Goal: Task Accomplishment & Management: Manage account settings

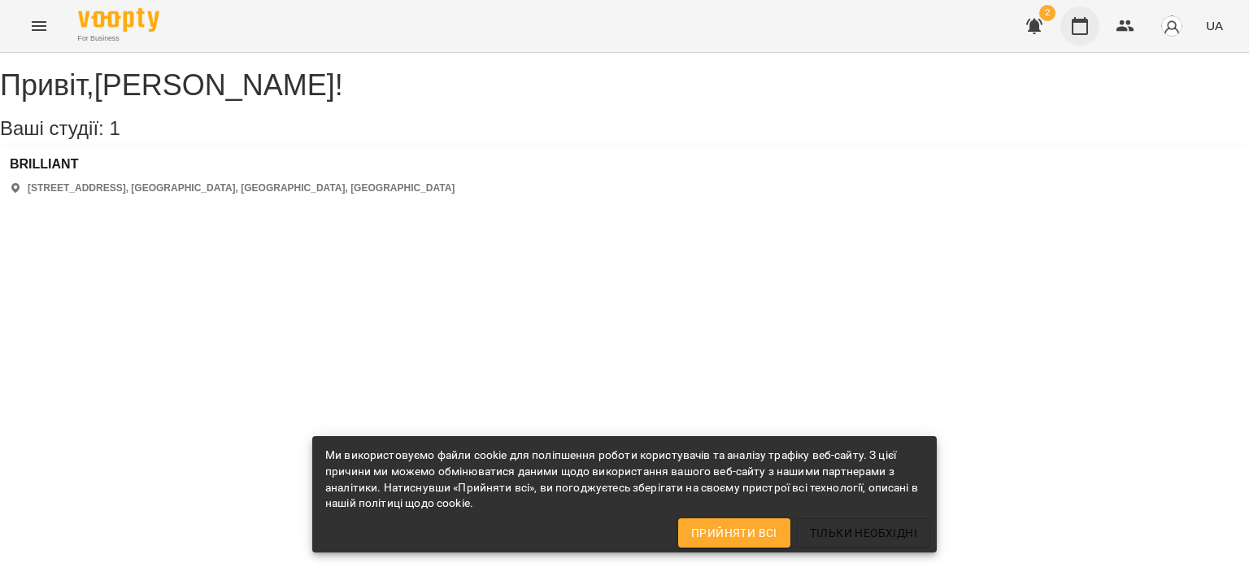
click at [1083, 22] on icon "button" at bounding box center [1080, 26] width 16 height 18
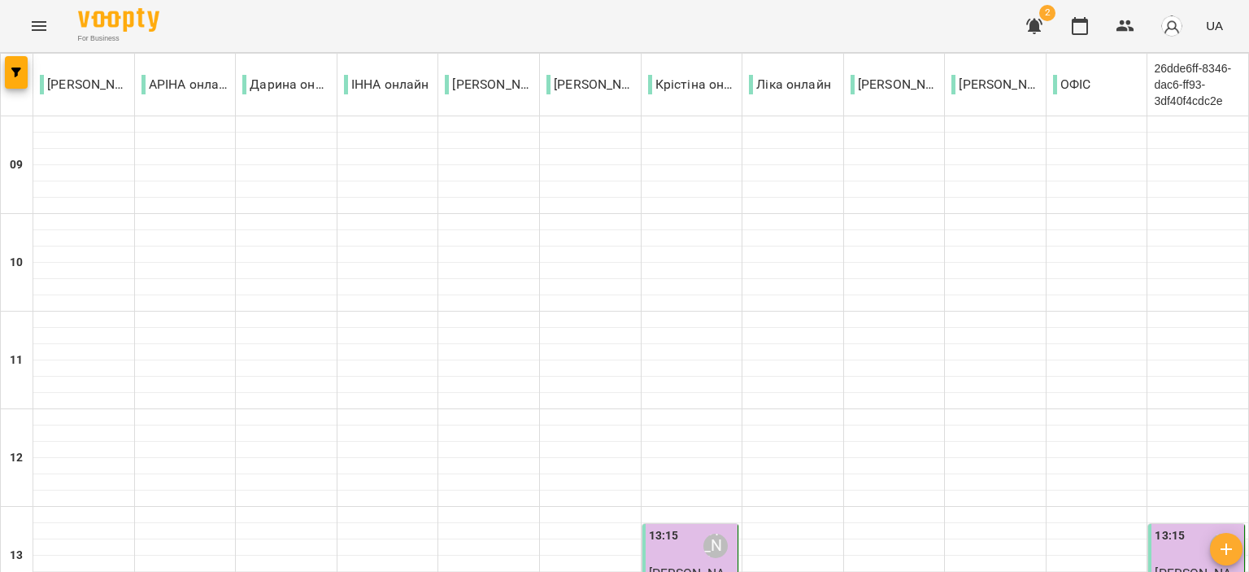
scroll to position [849, 0]
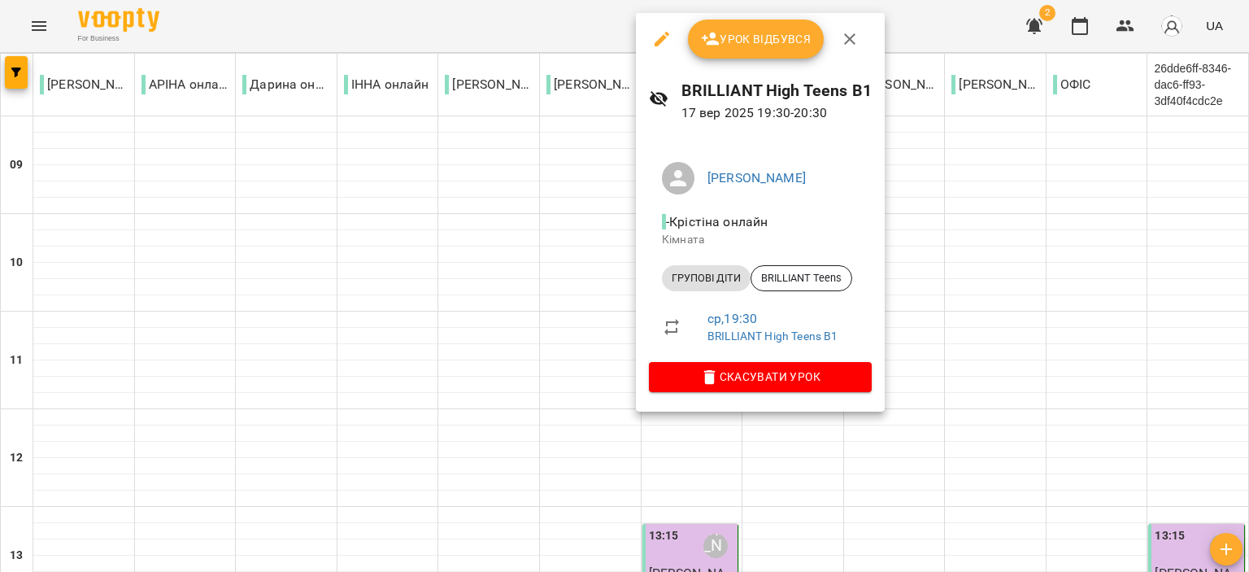
click at [743, 53] on button "Урок відбувся" at bounding box center [756, 39] width 137 height 39
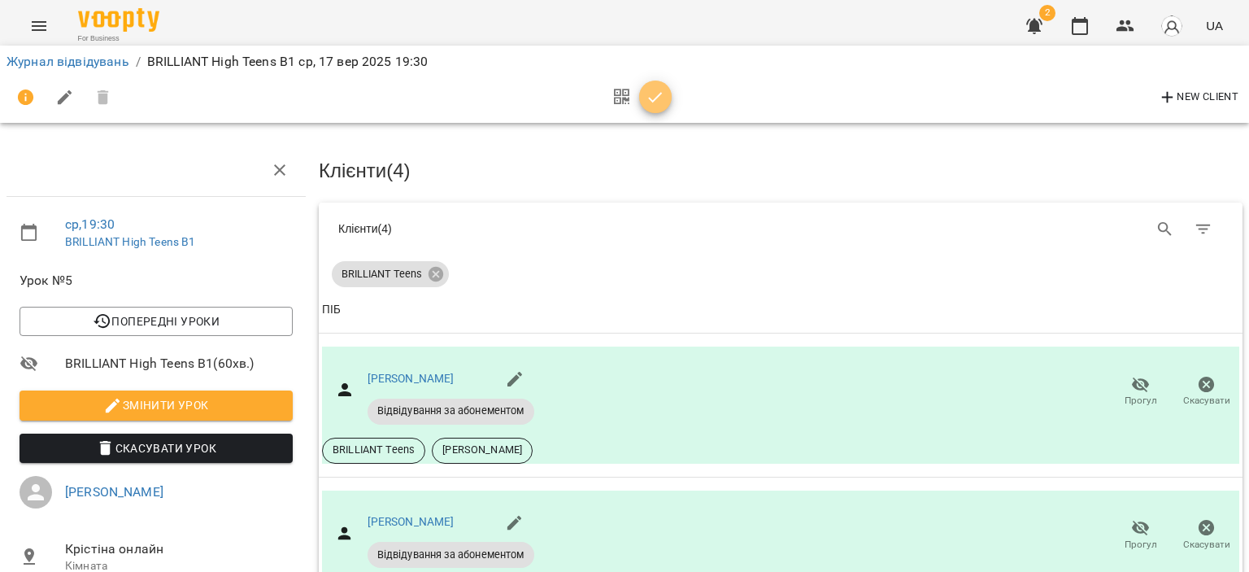
click at [655, 95] on icon "button" at bounding box center [656, 98] width 20 height 20
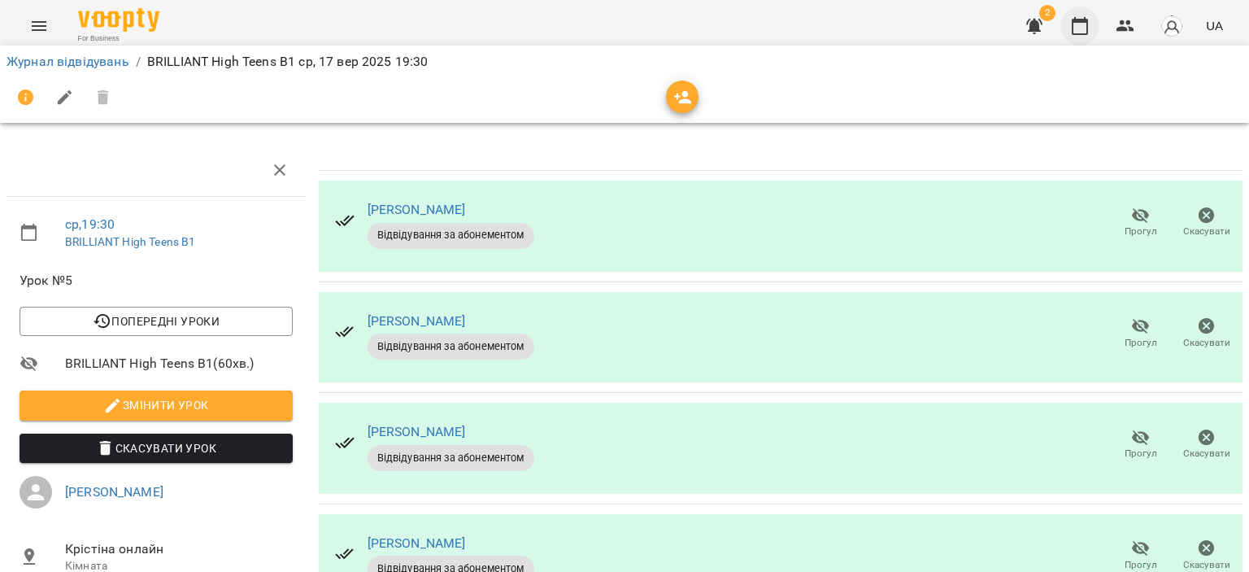
click at [1075, 27] on icon "button" at bounding box center [1080, 26] width 20 height 20
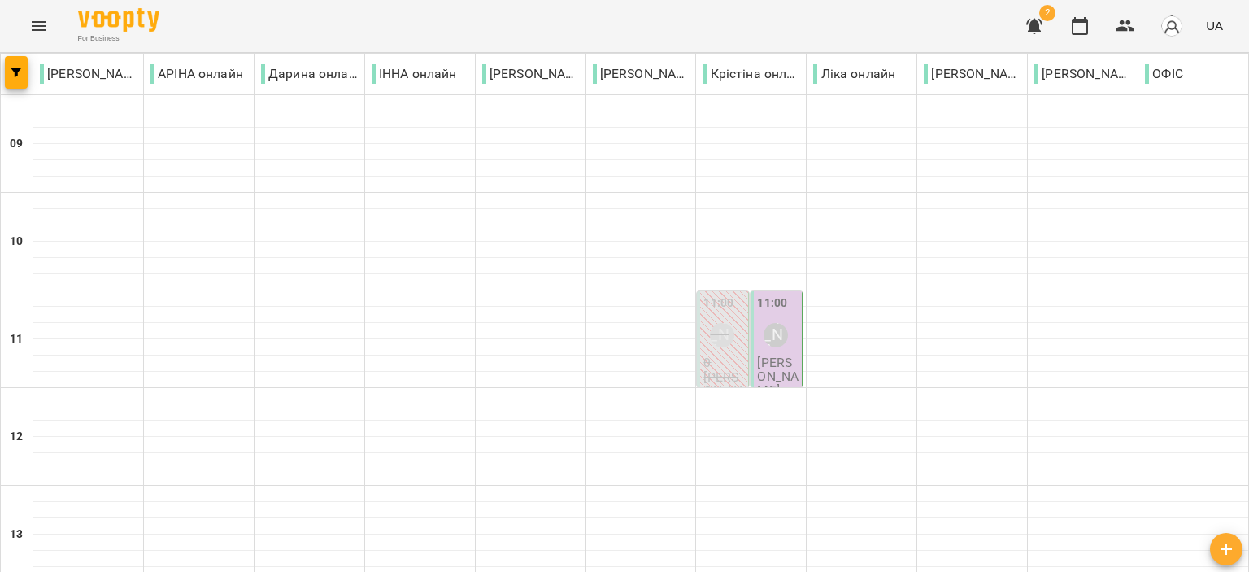
scroll to position [802, 0]
